Goal: Information Seeking & Learning: Learn about a topic

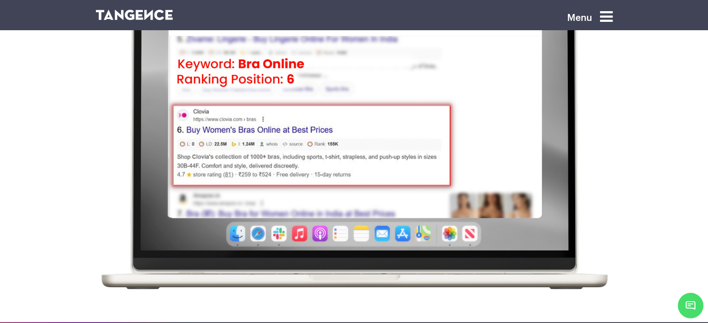
scroll to position [106, 0]
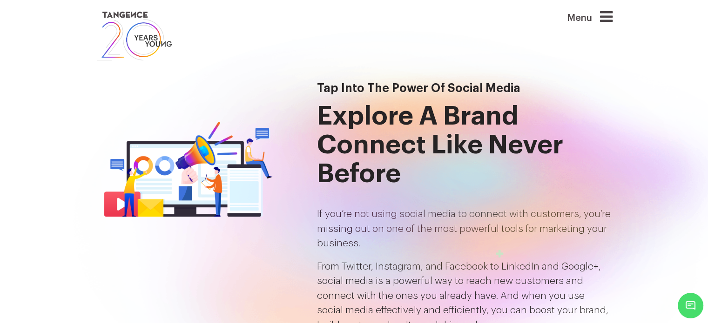
click at [608, 9] on icon at bounding box center [606, 16] width 13 height 15
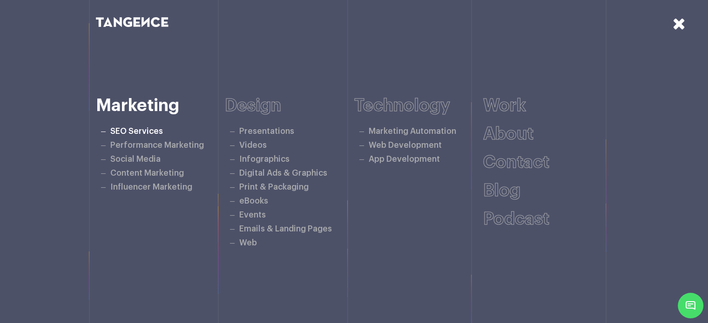
click at [137, 128] on link "SEO Services" at bounding box center [136, 131] width 53 height 8
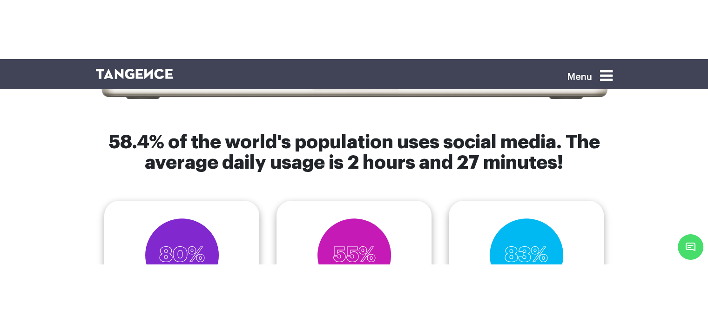
scroll to position [356, 0]
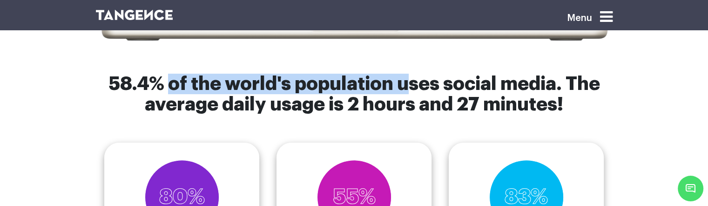
drag, startPoint x: 171, startPoint y: 82, endPoint x: 402, endPoint y: 78, distance: 230.8
click at [402, 78] on h6 "58.4% of the world's population uses social media. The average daily usage is 2…" at bounding box center [354, 94] width 516 height 41
copy h6 "of the world's population u"
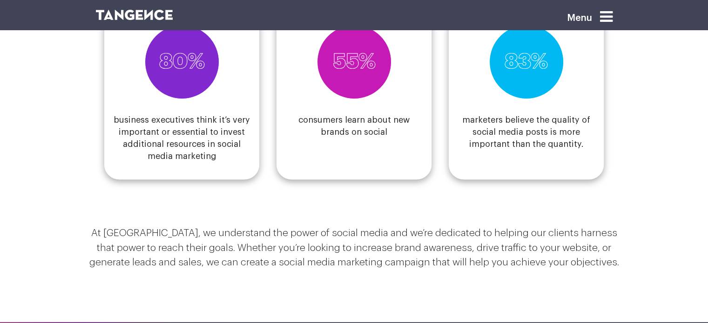
scroll to position [451, 0]
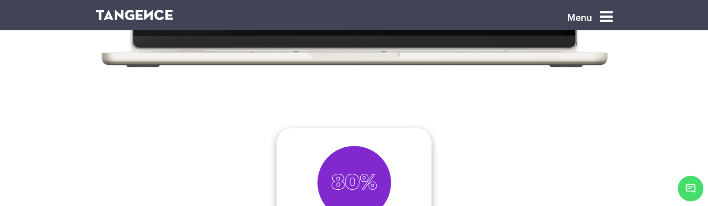
scroll to position [327, 0]
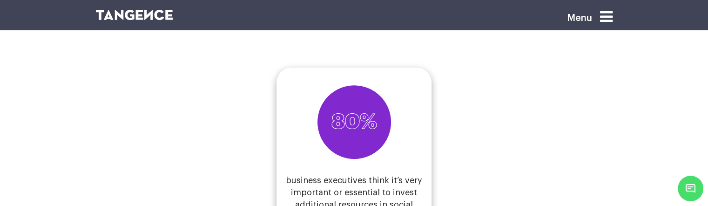
scroll to position [431, 0]
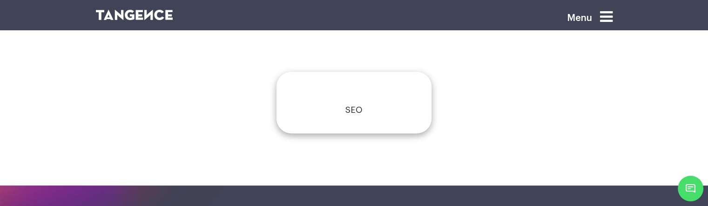
scroll to position [374, 0]
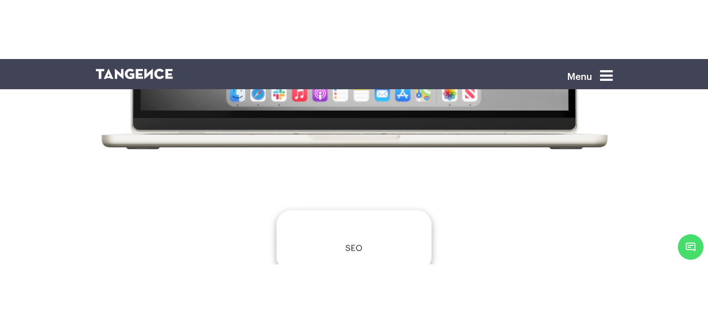
scroll to position [307, 0]
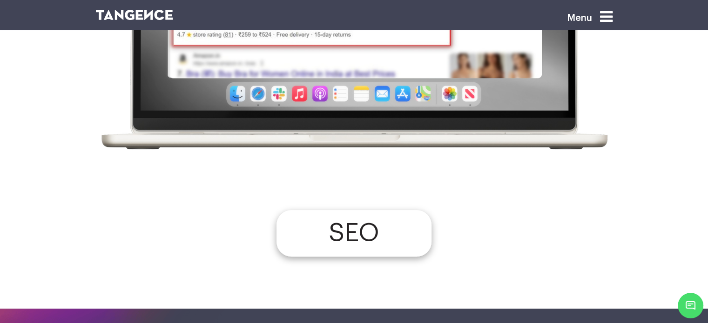
scroll to position [202, 0]
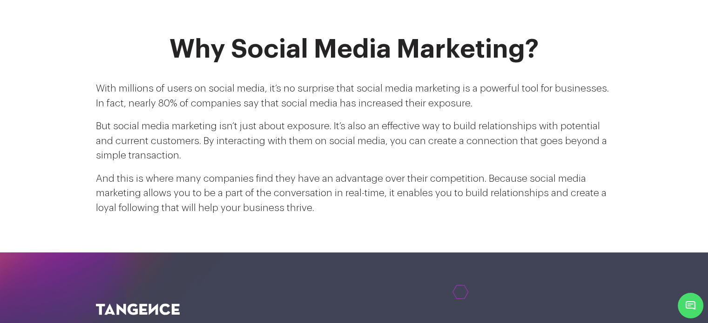
scroll to position [202, 0]
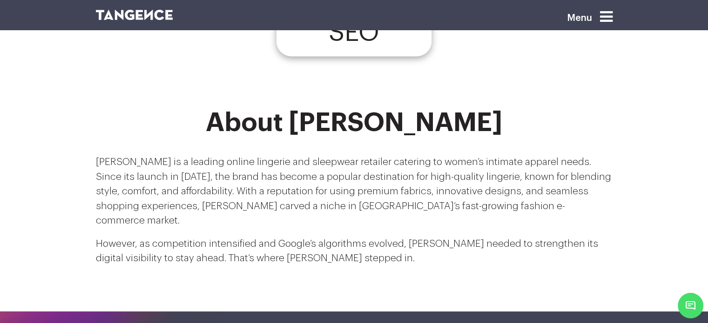
scroll to position [448, 0]
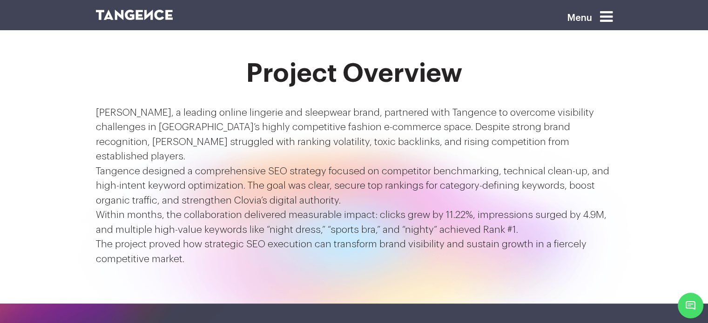
scroll to position [701, 0]
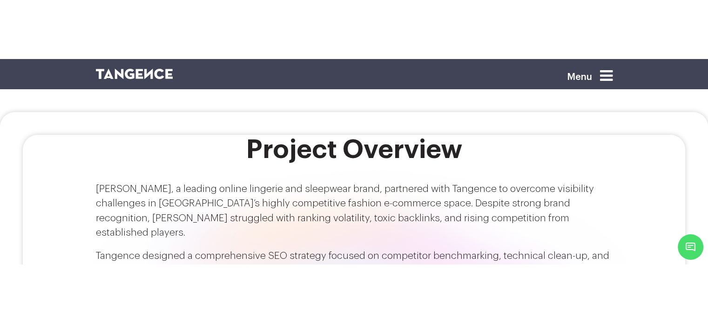
scroll to position [709, 0]
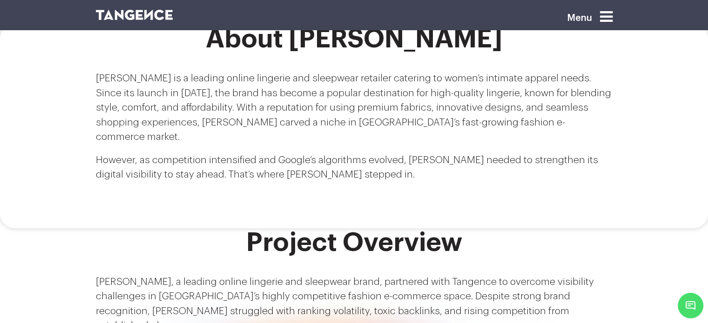
scroll to position [530, 0]
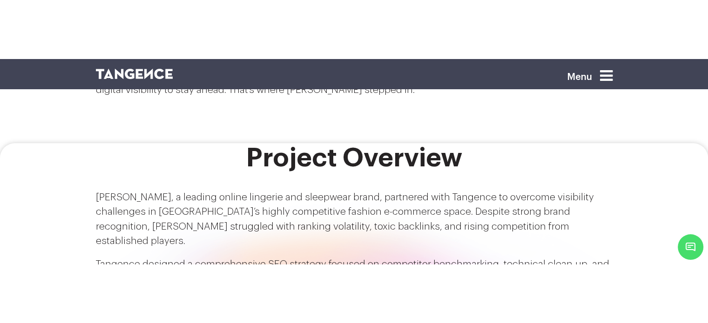
scroll to position [675, 0]
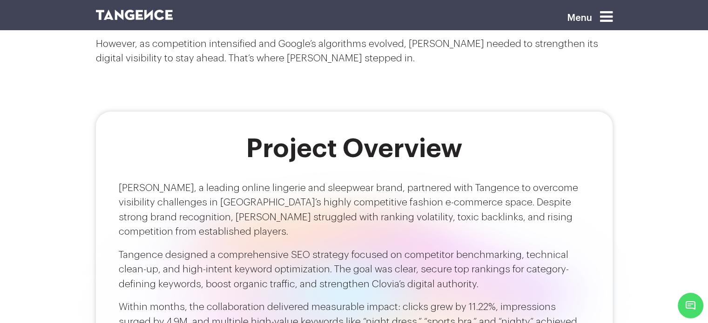
scroll to position [633, 0]
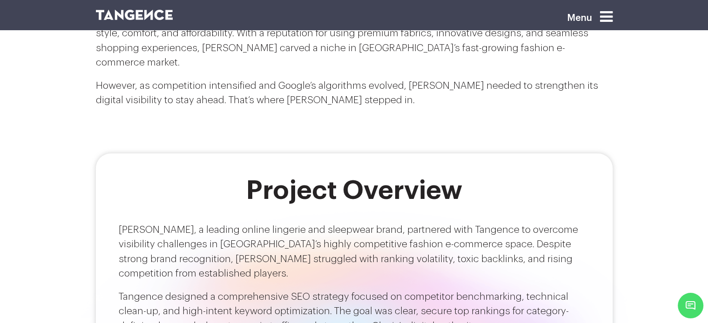
drag, startPoint x: 322, startPoint y: 168, endPoint x: 395, endPoint y: 345, distance: 192.0
click at [395, 323] on html "Menu SEO About Clovia" at bounding box center [354, 188] width 708 height 1589
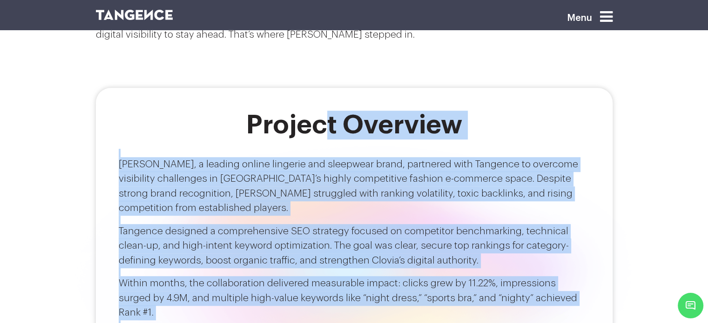
click at [369, 276] on p "Within months, the collaboration delivered measurable impact: clicks grew by 11…" at bounding box center [354, 298] width 471 height 44
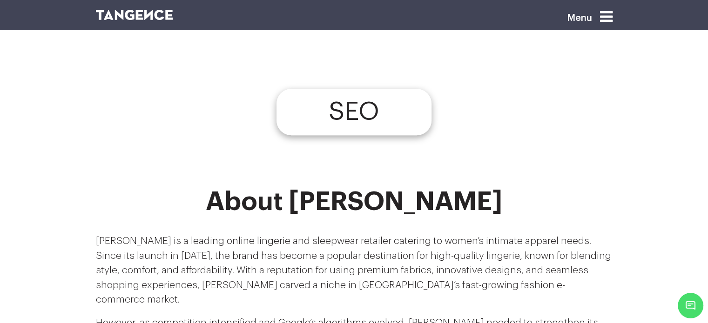
scroll to position [369, 0]
drag, startPoint x: 374, startPoint y: 98, endPoint x: 328, endPoint y: 136, distance: 60.2
click at [328, 136] on section "SEO" at bounding box center [354, 124] width 708 height 127
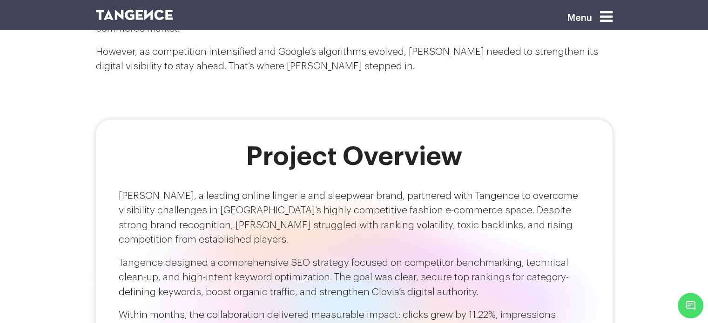
scroll to position [593, 0]
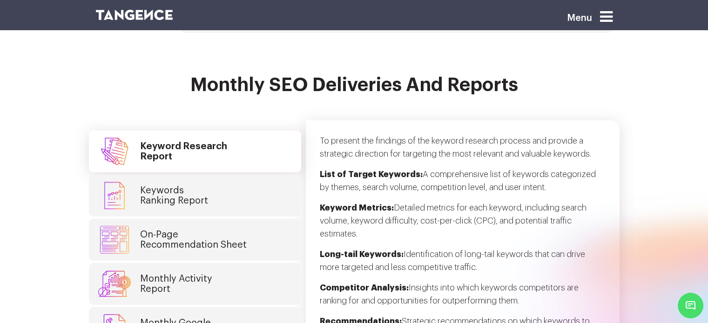
scroll to position [2292, 0]
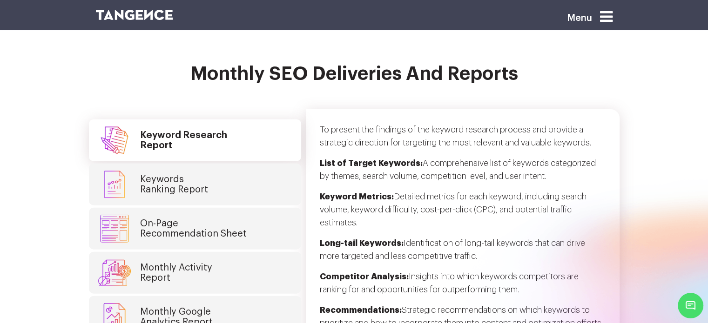
drag, startPoint x: 382, startPoint y: 53, endPoint x: 321, endPoint y: 124, distance: 94.0
click at [321, 157] on p "List of Target Keywords: A comprehensive list of keywords categorized by themes…" at bounding box center [463, 174] width 286 height 34
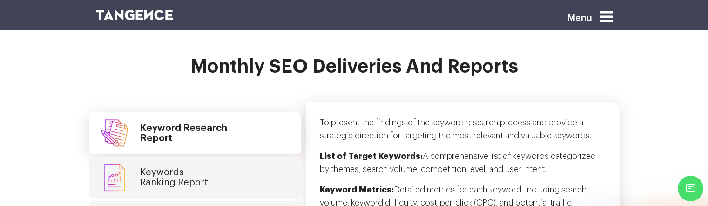
scroll to position [2300, 0]
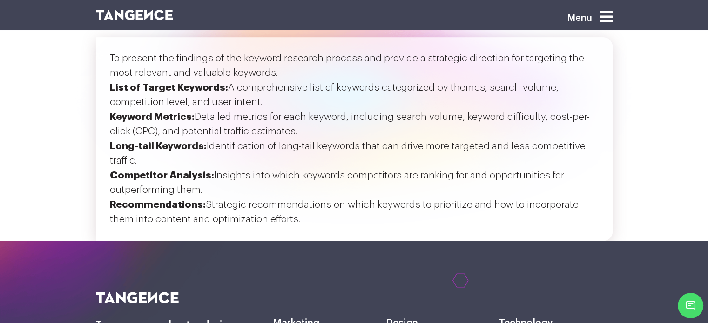
scroll to position [925, 0]
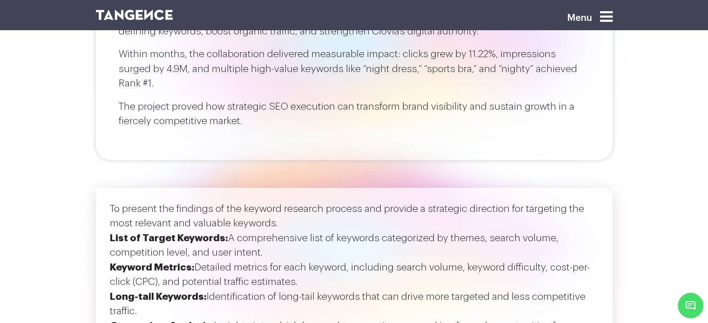
scroll to position [885, 0]
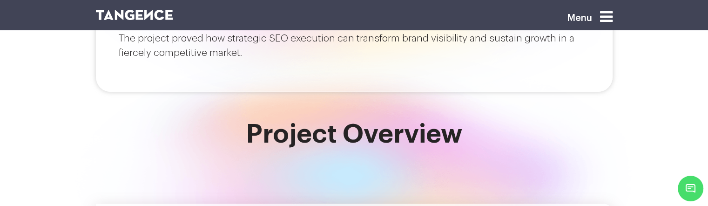
scroll to position [970, 0]
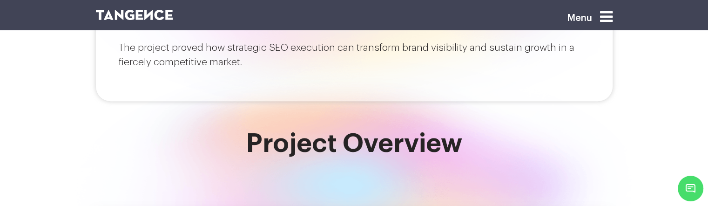
scroll to position [1000, 0]
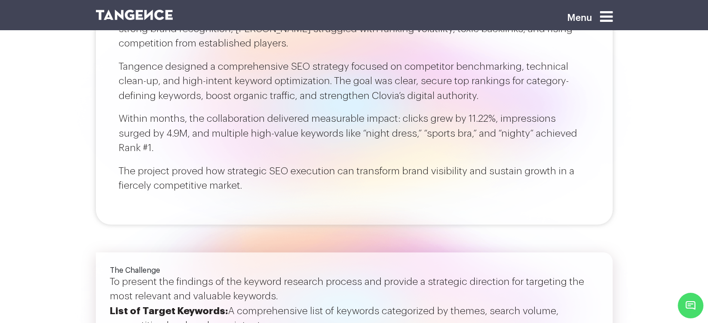
scroll to position [838, 0]
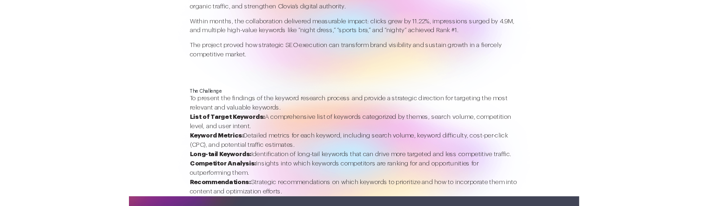
scroll to position [946, 0]
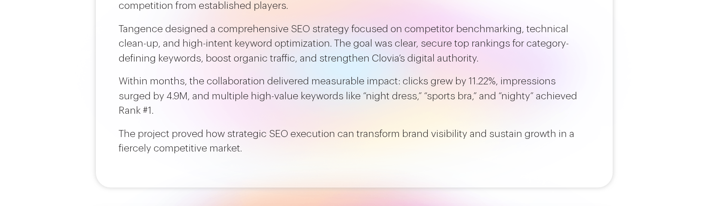
click at [109, 110] on div "Project Overview Clovia, a leading online lingerie and sleepwear brand, partner…" at bounding box center [354, 37] width 516 height 302
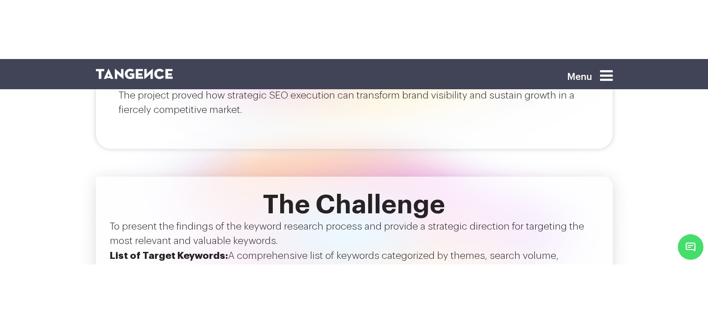
scroll to position [971, 0]
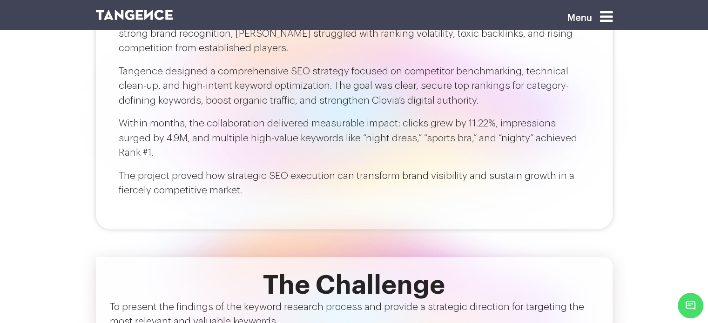
scroll to position [835, 0]
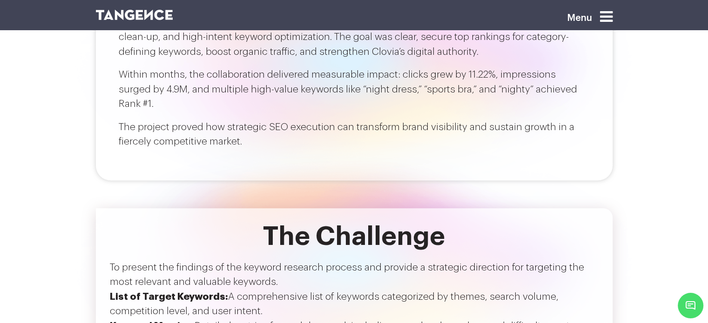
scroll to position [880, 0]
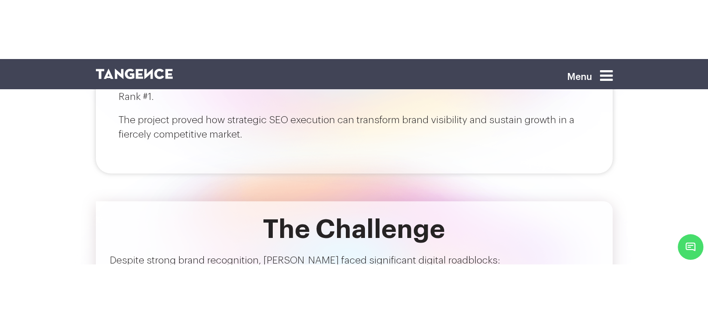
scroll to position [948, 0]
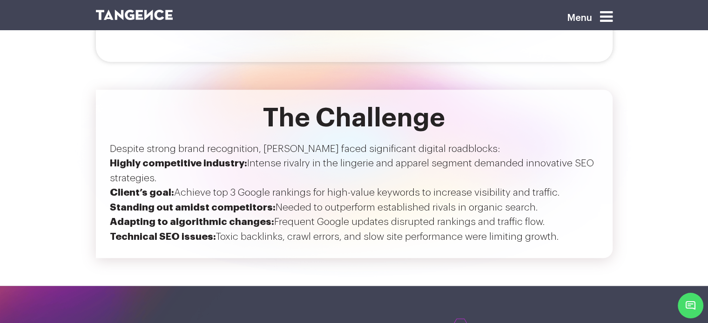
scroll to position [1000, 0]
